Goal: Check status: Check status

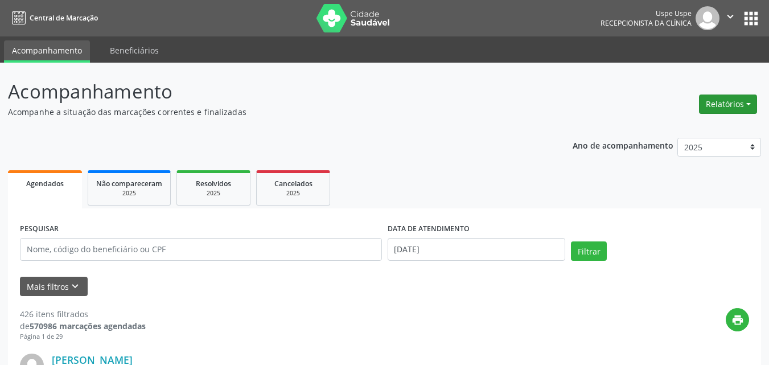
click at [748, 101] on button "Relatórios" at bounding box center [728, 103] width 58 height 19
click at [681, 127] on link "Agendamentos" at bounding box center [695, 129] width 122 height 16
select select "8"
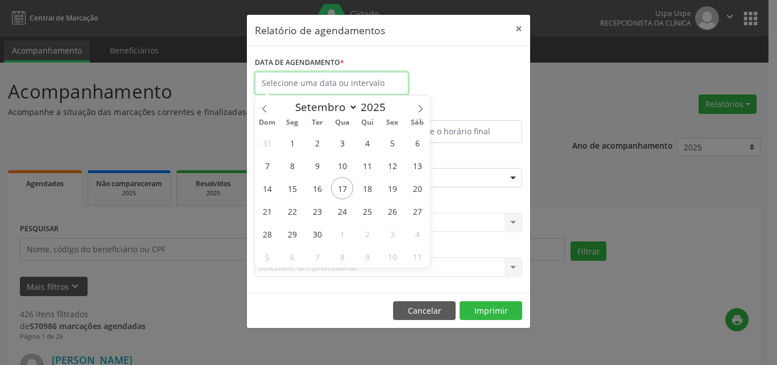
click at [347, 84] on input "text" at bounding box center [332, 83] width 154 height 23
click at [336, 190] on span "17" at bounding box center [342, 188] width 22 height 22
type input "[DATE]"
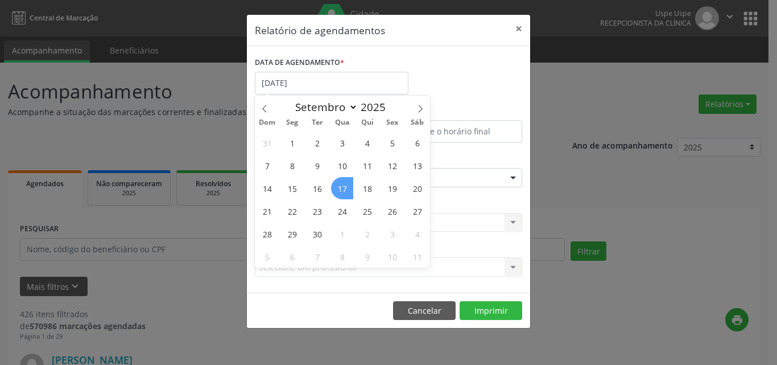
click at [336, 190] on span "17" at bounding box center [342, 188] width 22 height 22
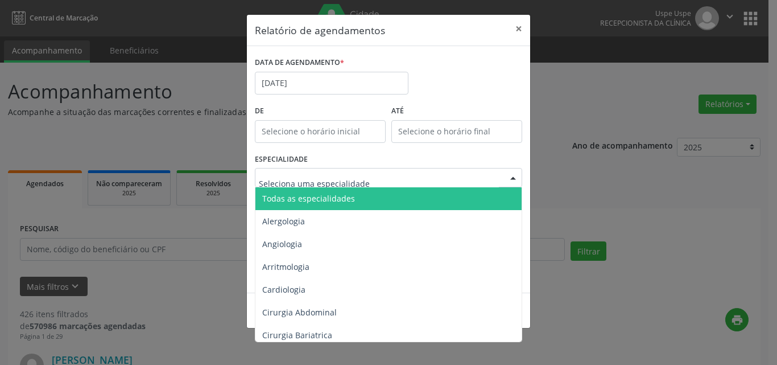
click at [290, 195] on span "Todas as especialidades" at bounding box center [308, 198] width 93 height 11
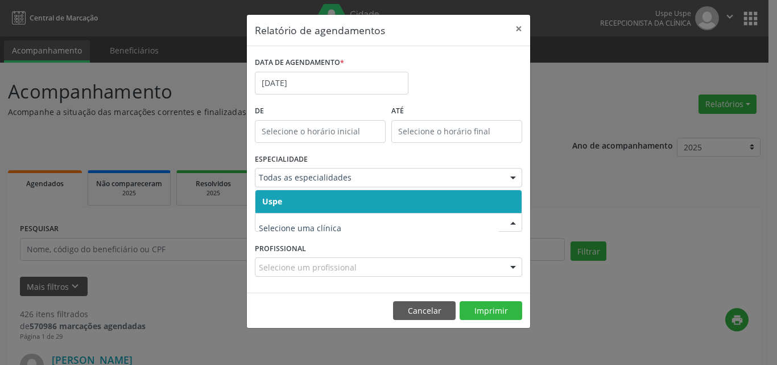
click at [291, 203] on span "Uspe" at bounding box center [389, 201] width 266 height 23
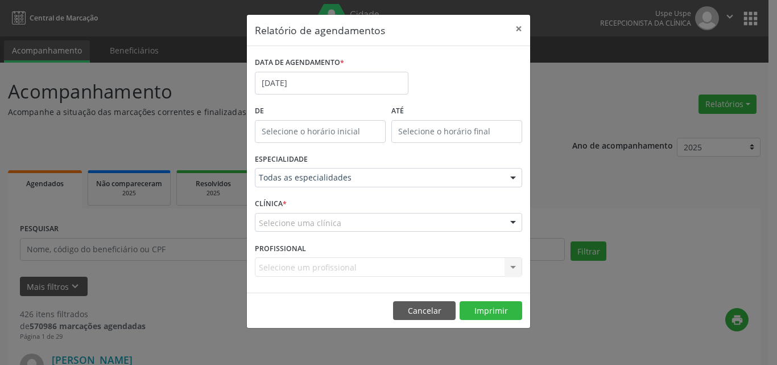
drag, startPoint x: 290, startPoint y: 221, endPoint x: 292, endPoint y: 215, distance: 6.1
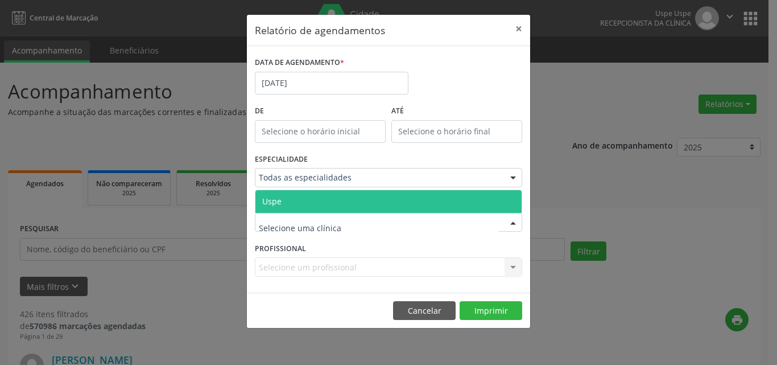
click at [296, 198] on span "Uspe" at bounding box center [389, 201] width 266 height 23
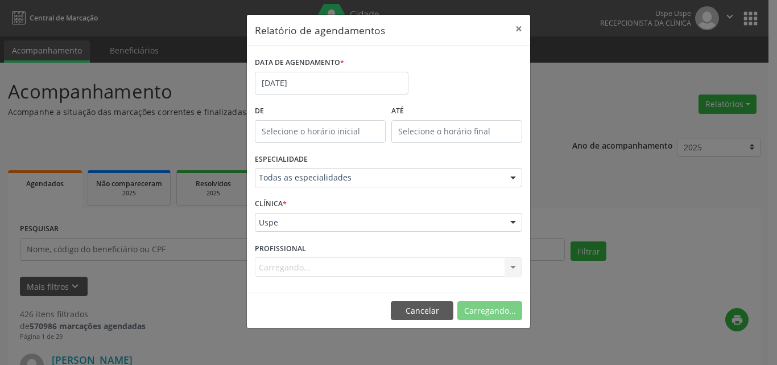
click at [273, 259] on div "Carregando... Nenhum resultado encontrado para: " " Não há nenhuma opção para s…" at bounding box center [388, 266] width 267 height 19
click at [275, 262] on div "Carregando... Nenhum resultado encontrado para: " " Não há nenhuma opção para s…" at bounding box center [388, 266] width 267 height 19
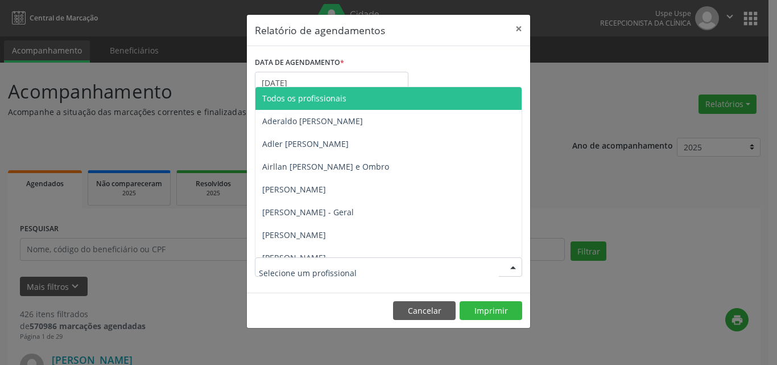
click at [279, 273] on input "text" at bounding box center [379, 272] width 240 height 23
type input "e"
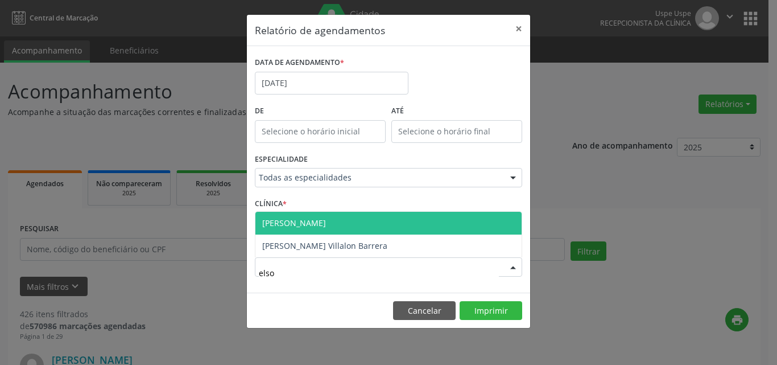
type input "elson"
click at [372, 226] on span "[PERSON_NAME]" at bounding box center [389, 223] width 266 height 23
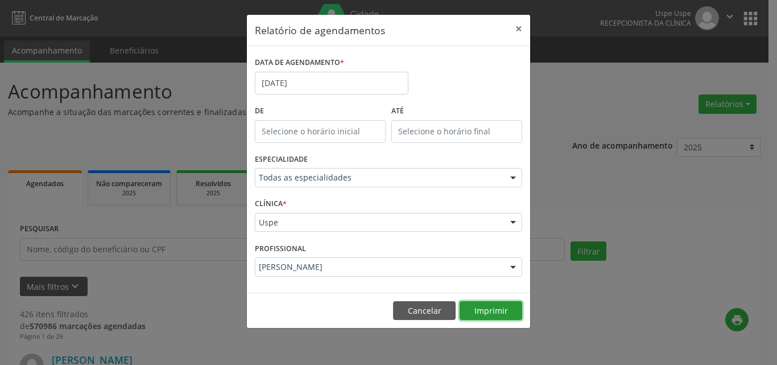
click at [489, 311] on button "Imprimir" at bounding box center [491, 310] width 63 height 19
